Goal: Information Seeking & Learning: Learn about a topic

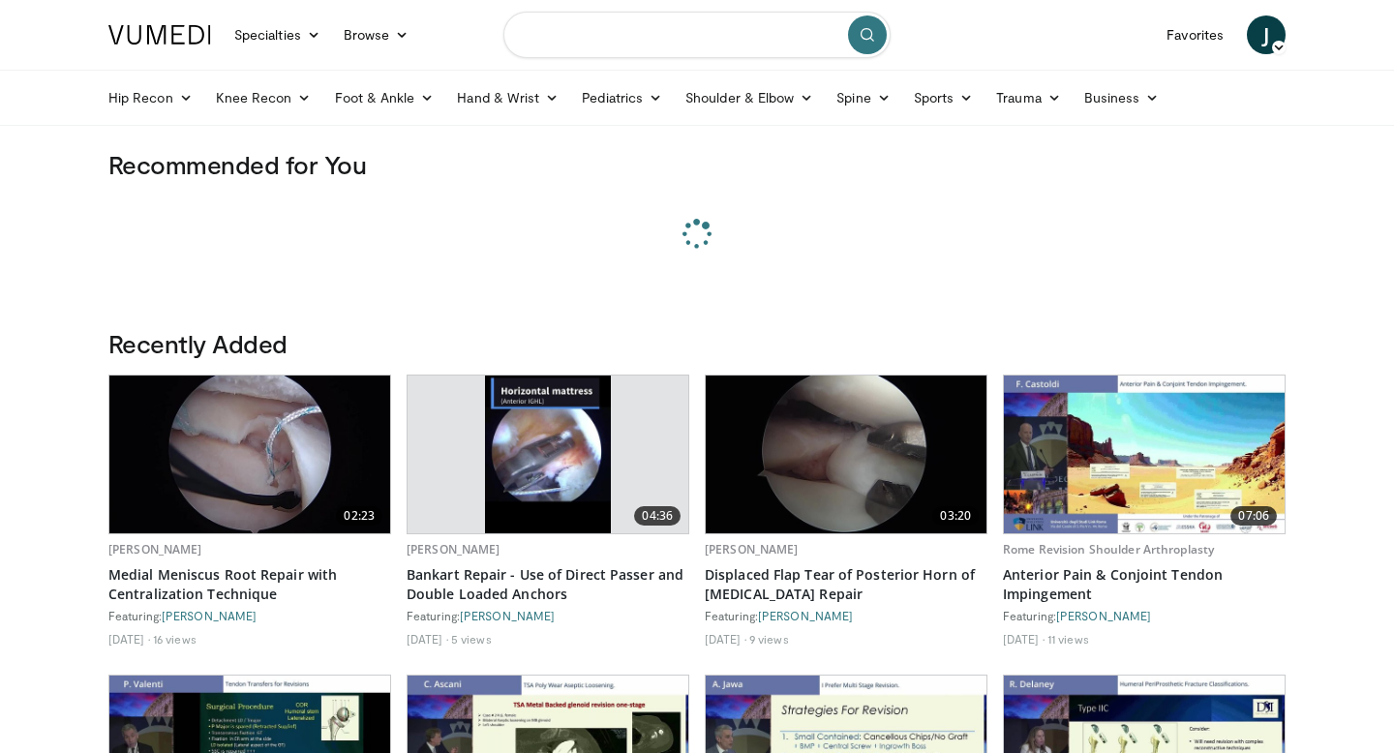
click at [633, 48] on input "Search topics, interventions" at bounding box center [697, 35] width 387 height 46
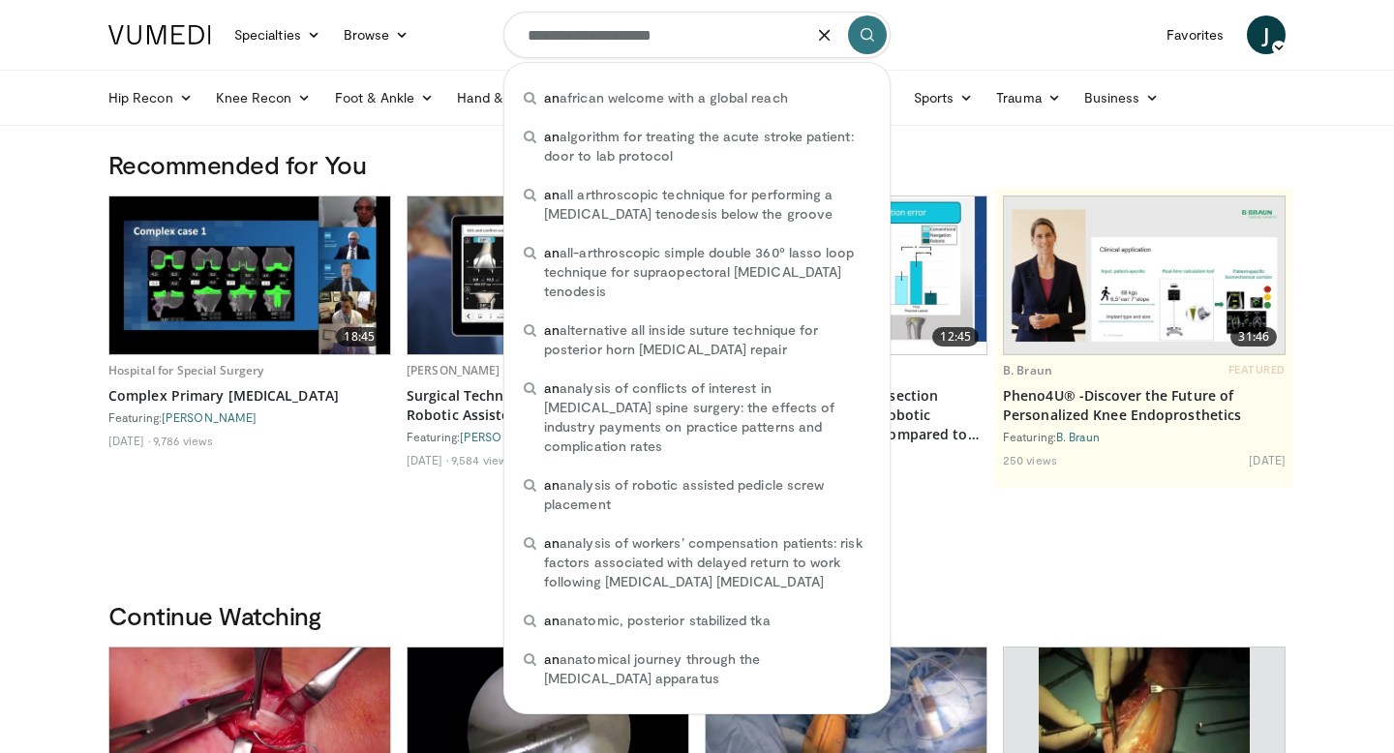
type input "**********"
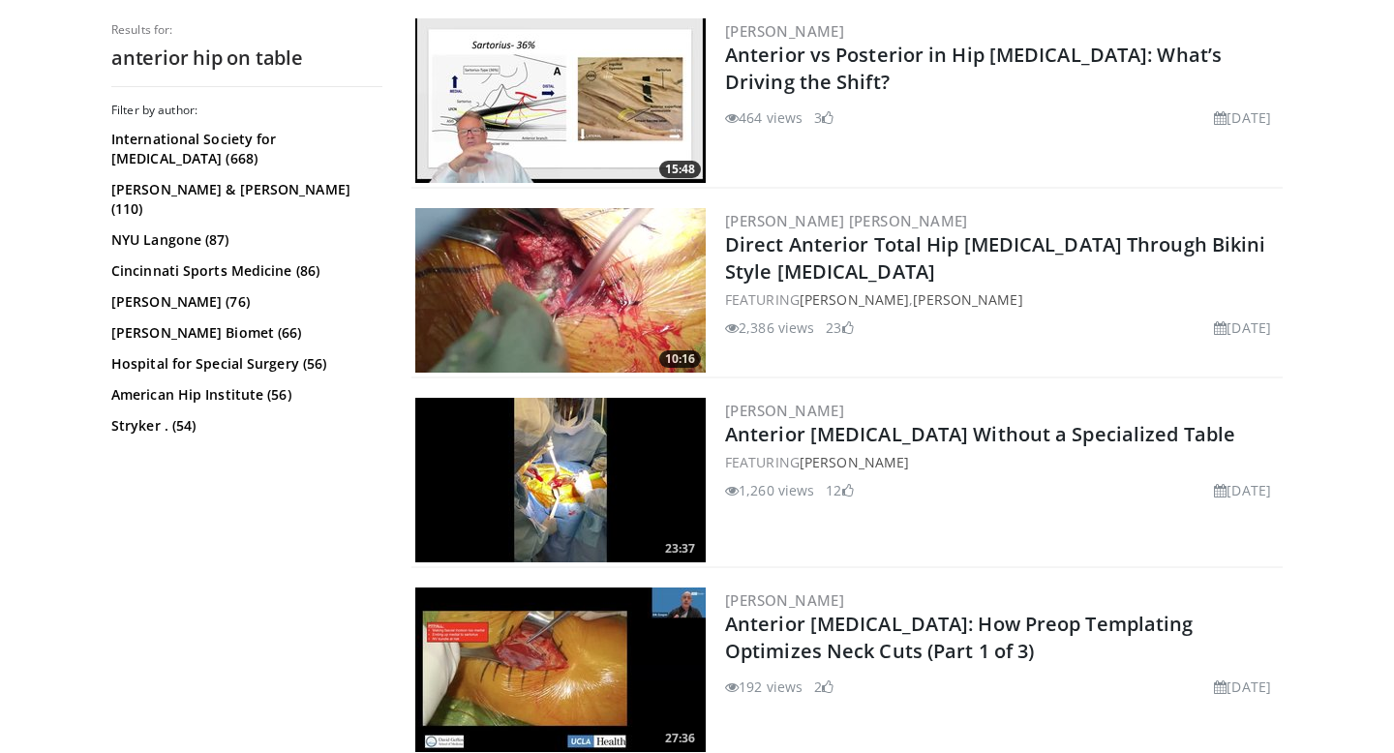
scroll to position [1340, 0]
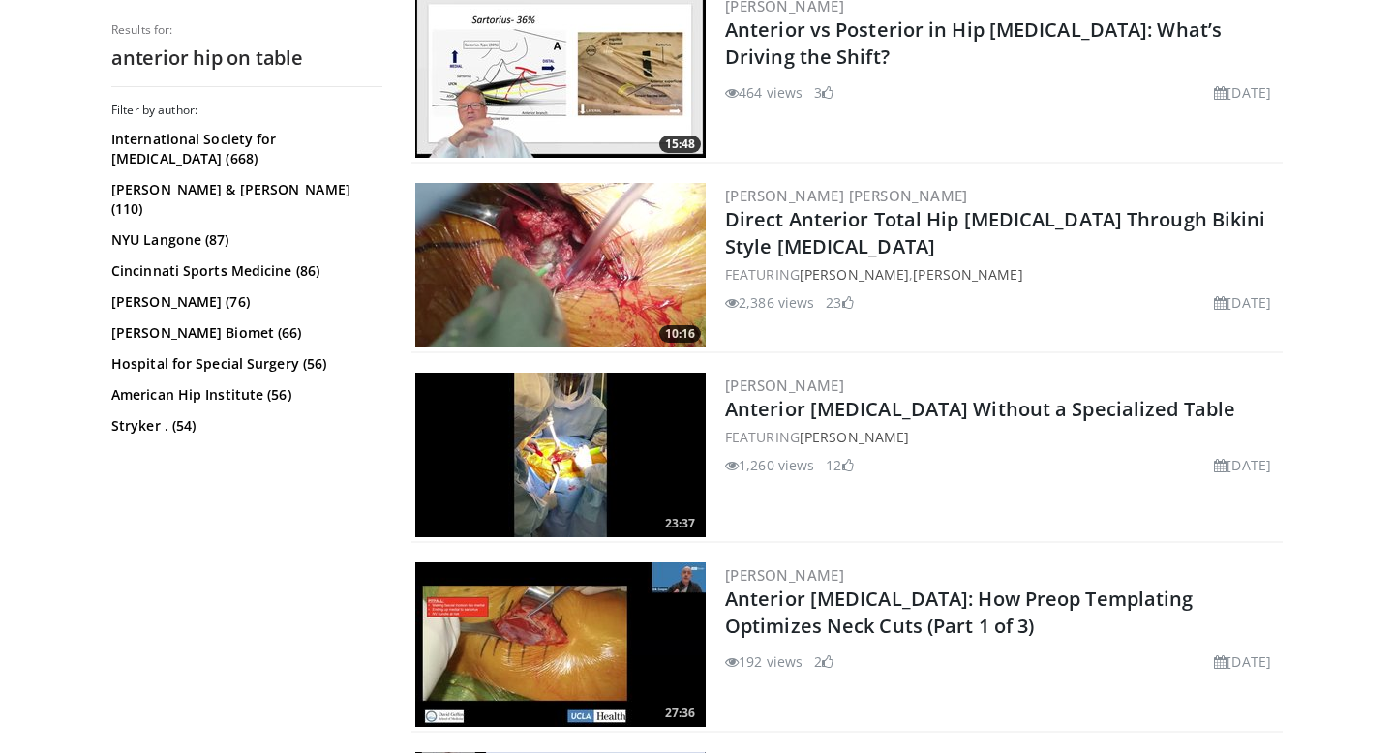
click at [596, 441] on img at bounding box center [560, 455] width 290 height 165
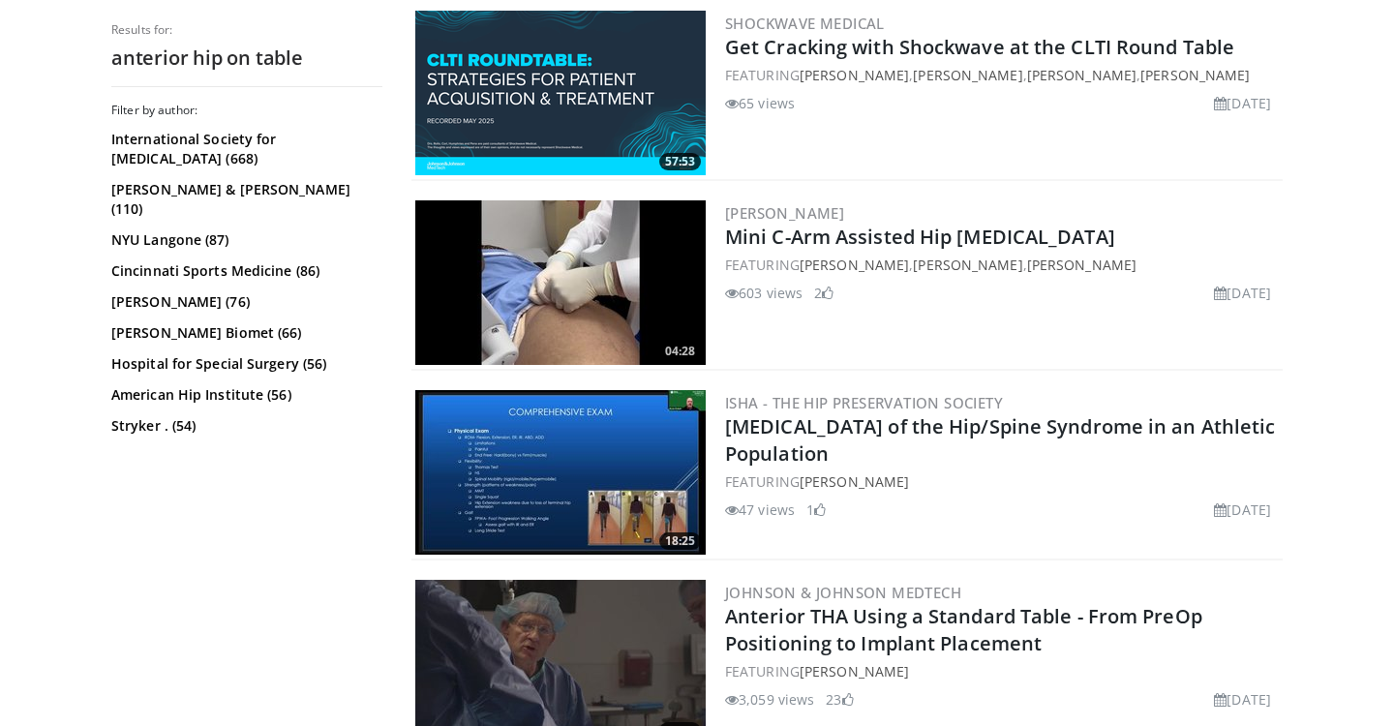
scroll to position [2714, 0]
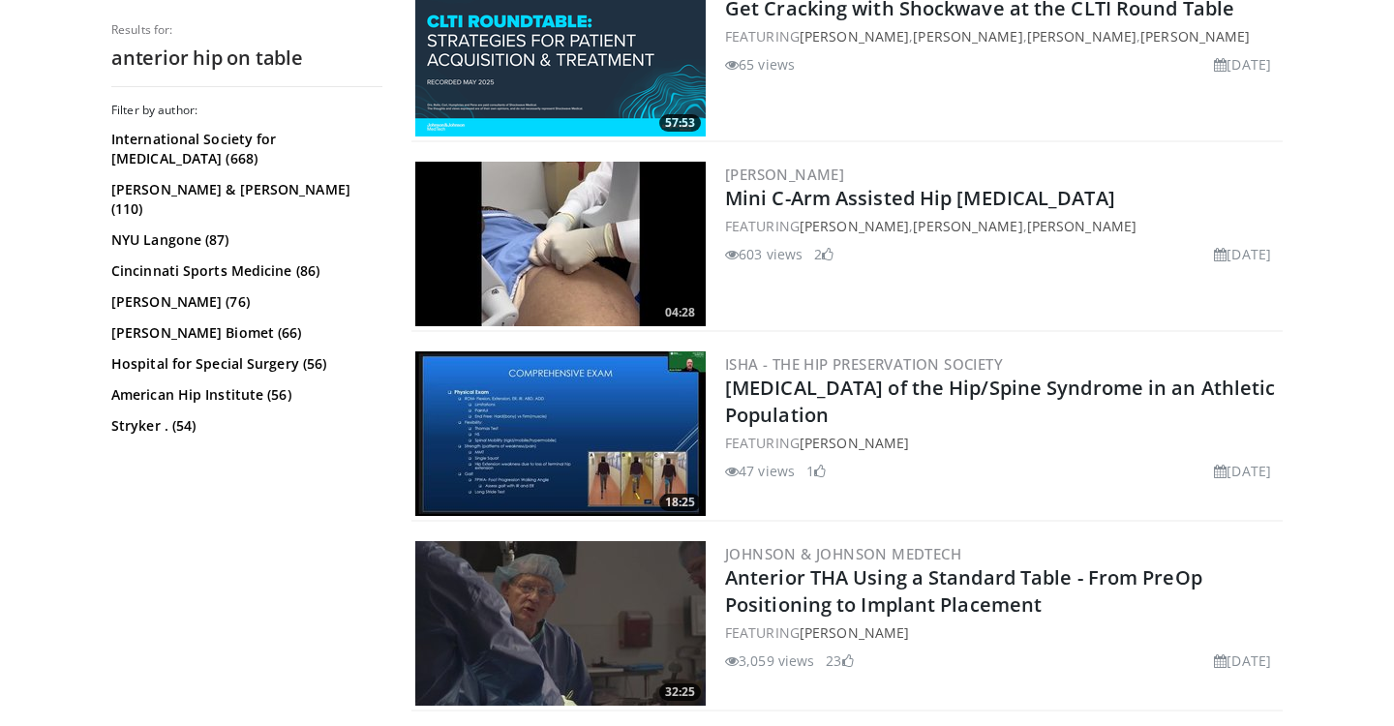
click at [579, 594] on img at bounding box center [560, 623] width 290 height 165
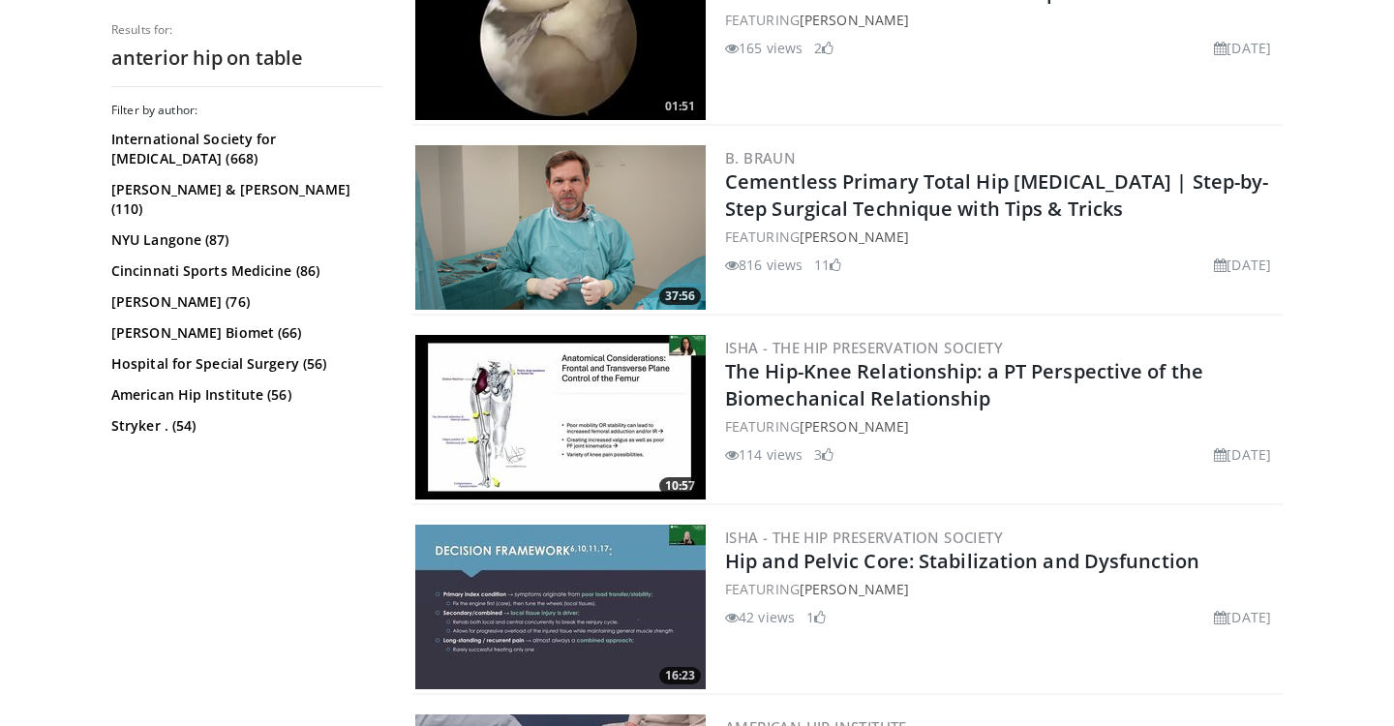
scroll to position [4264, 0]
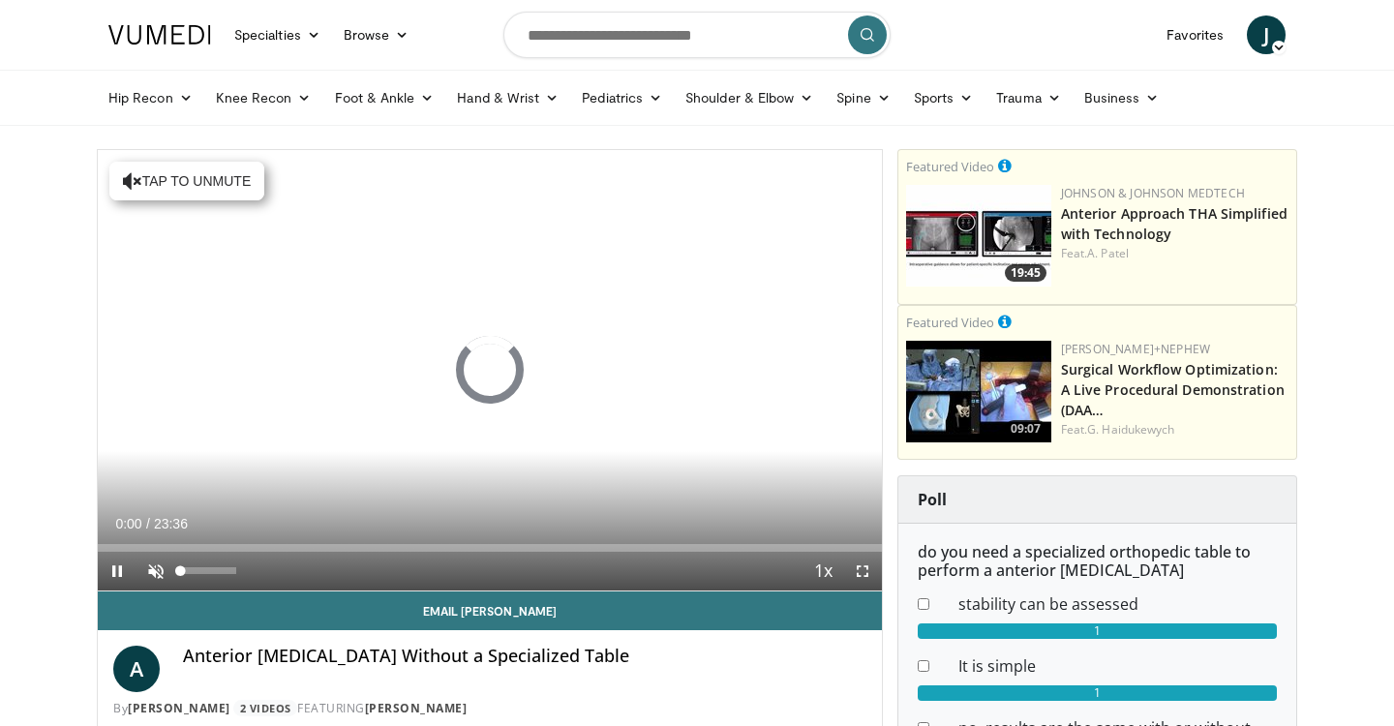
click at [153, 570] on span "Video Player" at bounding box center [156, 571] width 39 height 39
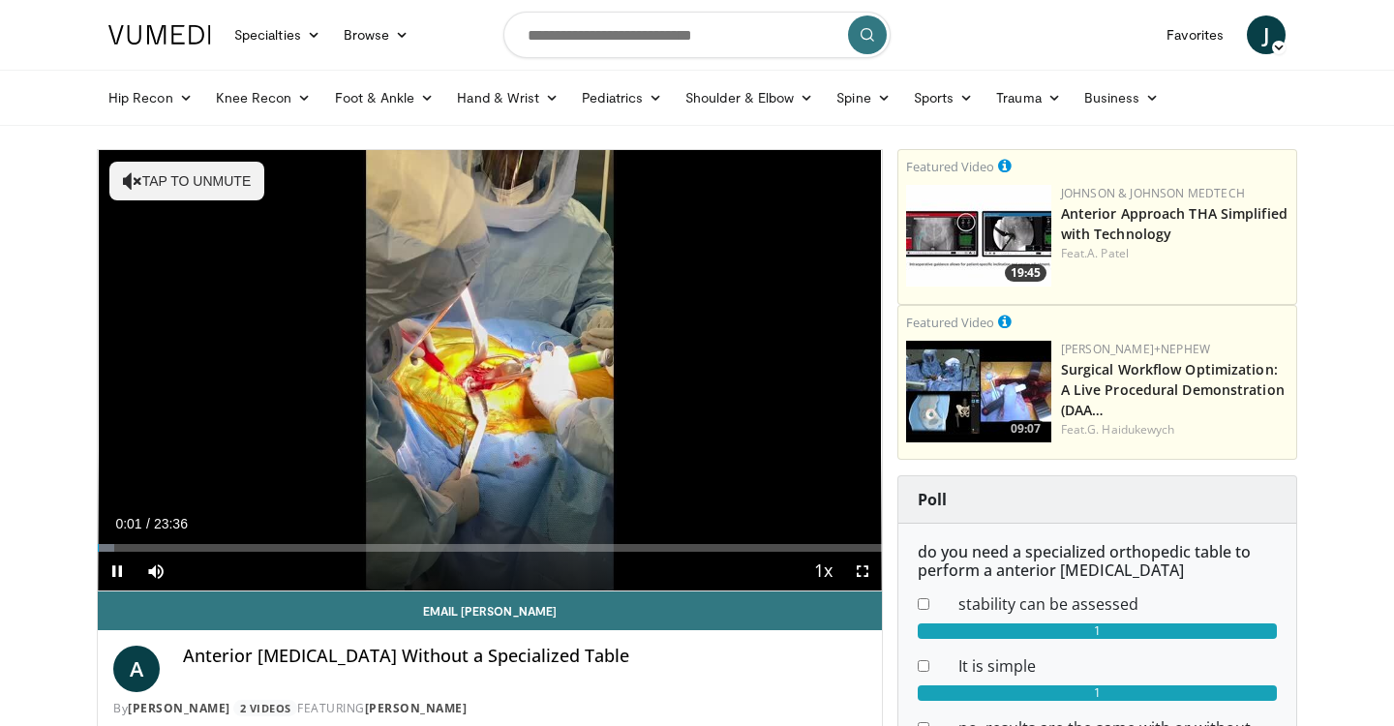
click at [857, 570] on span "Video Player" at bounding box center [862, 571] width 39 height 39
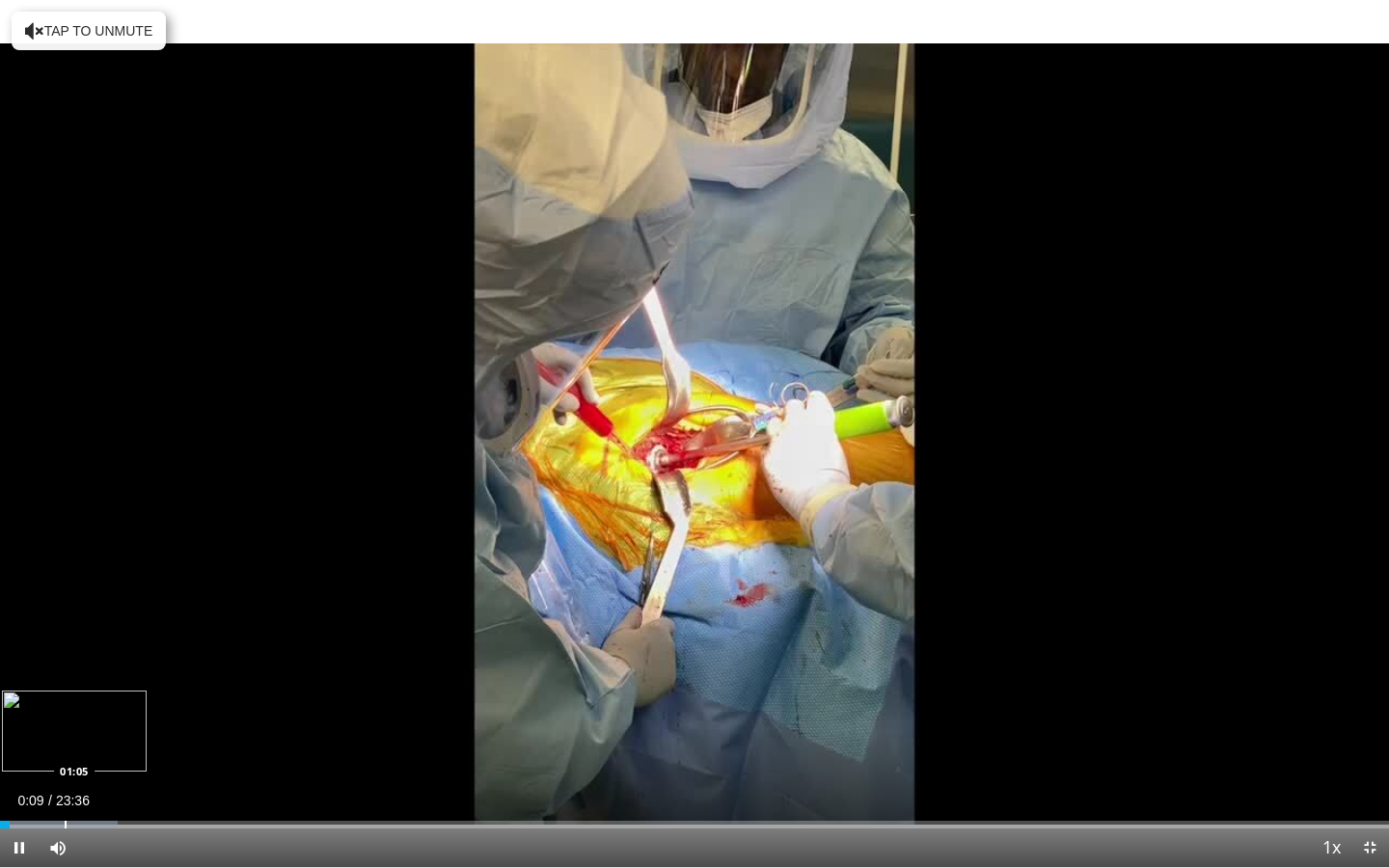
click at [67, 749] on div "Progress Bar" at bounding box center [66, 825] width 2 height 8
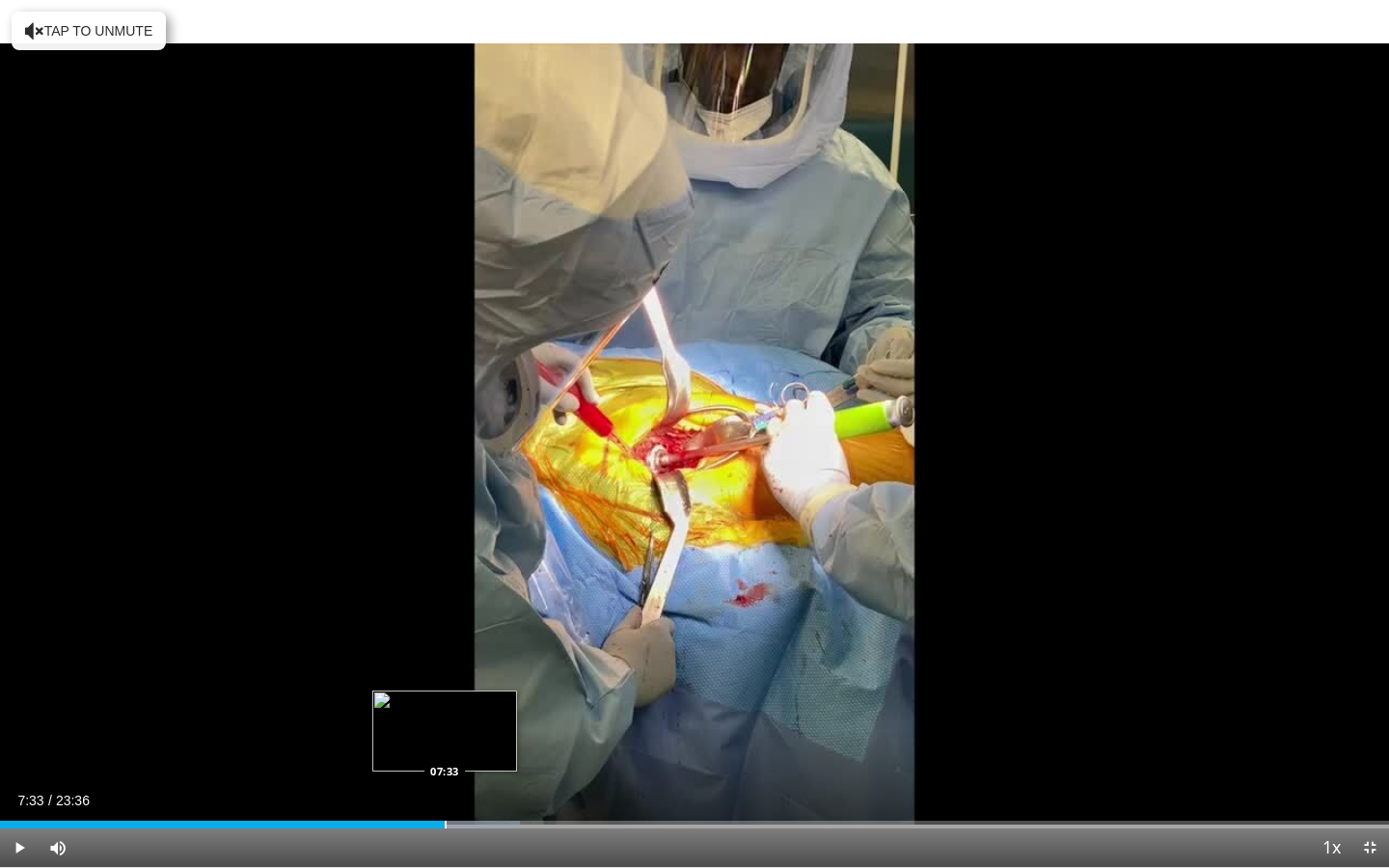
click at [444, 749] on div "Loaded : 37.44% 07:05 07:33" at bounding box center [694, 819] width 1389 height 18
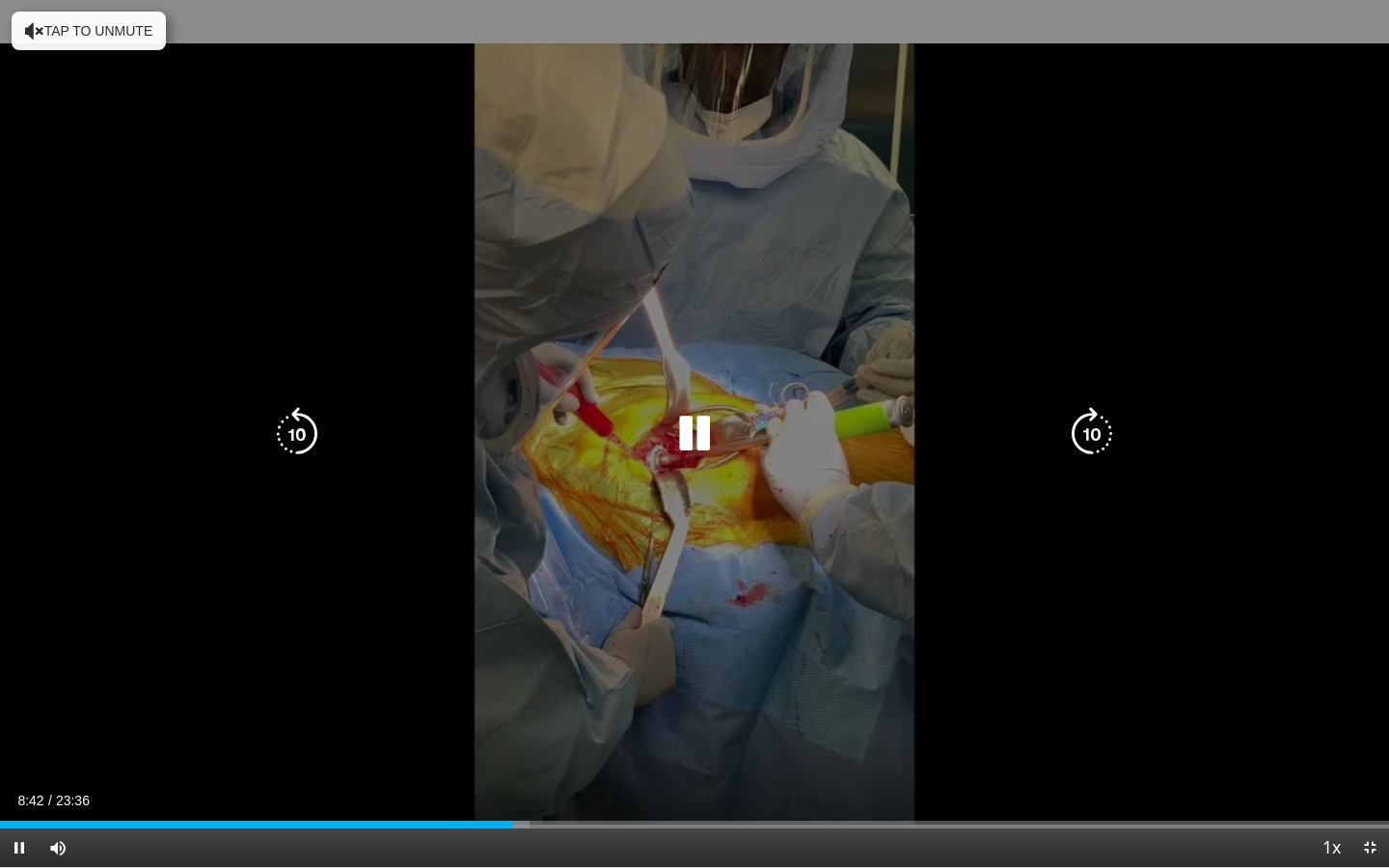
click at [478, 671] on div "10 seconds Tap to unmute" at bounding box center [694, 434] width 1389 height 867
click at [685, 723] on div "10 seconds Tap to unmute" at bounding box center [694, 434] width 1389 height 867
click at [944, 654] on div "10 seconds Tap to unmute" at bounding box center [694, 434] width 1389 height 867
click at [863, 660] on div "10 seconds Tap to unmute" at bounding box center [694, 434] width 1389 height 867
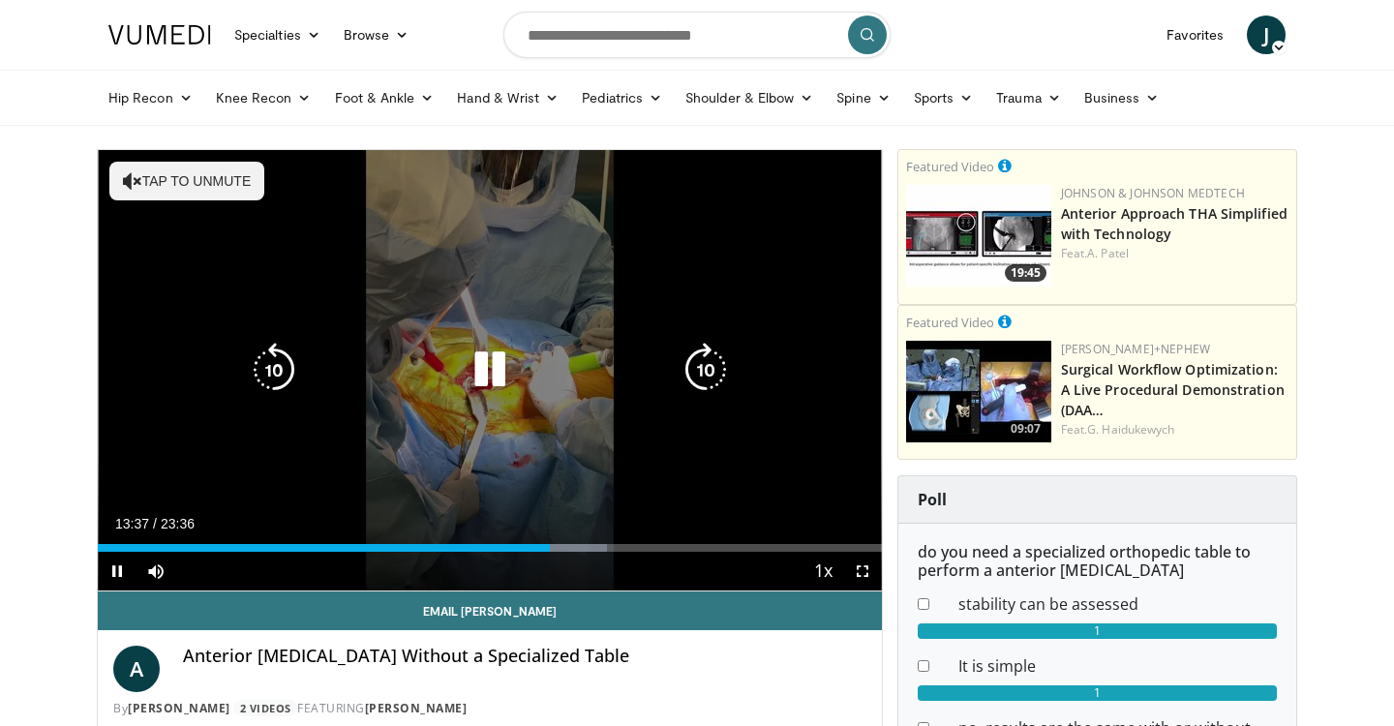
click at [424, 381] on div "Video Player" at bounding box center [490, 370] width 471 height 39
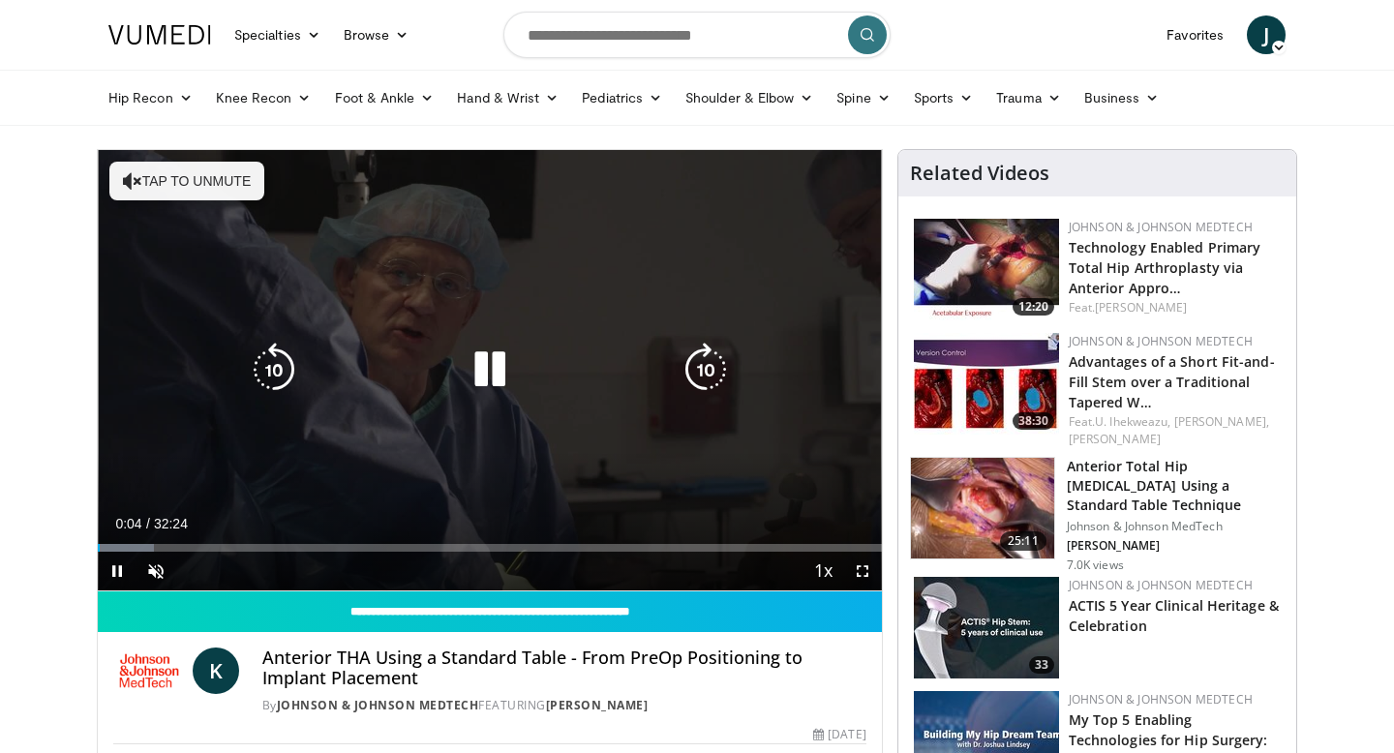
click at [504, 370] on icon "Video Player" at bounding box center [490, 370] width 54 height 54
